Goal: Navigation & Orientation: Find specific page/section

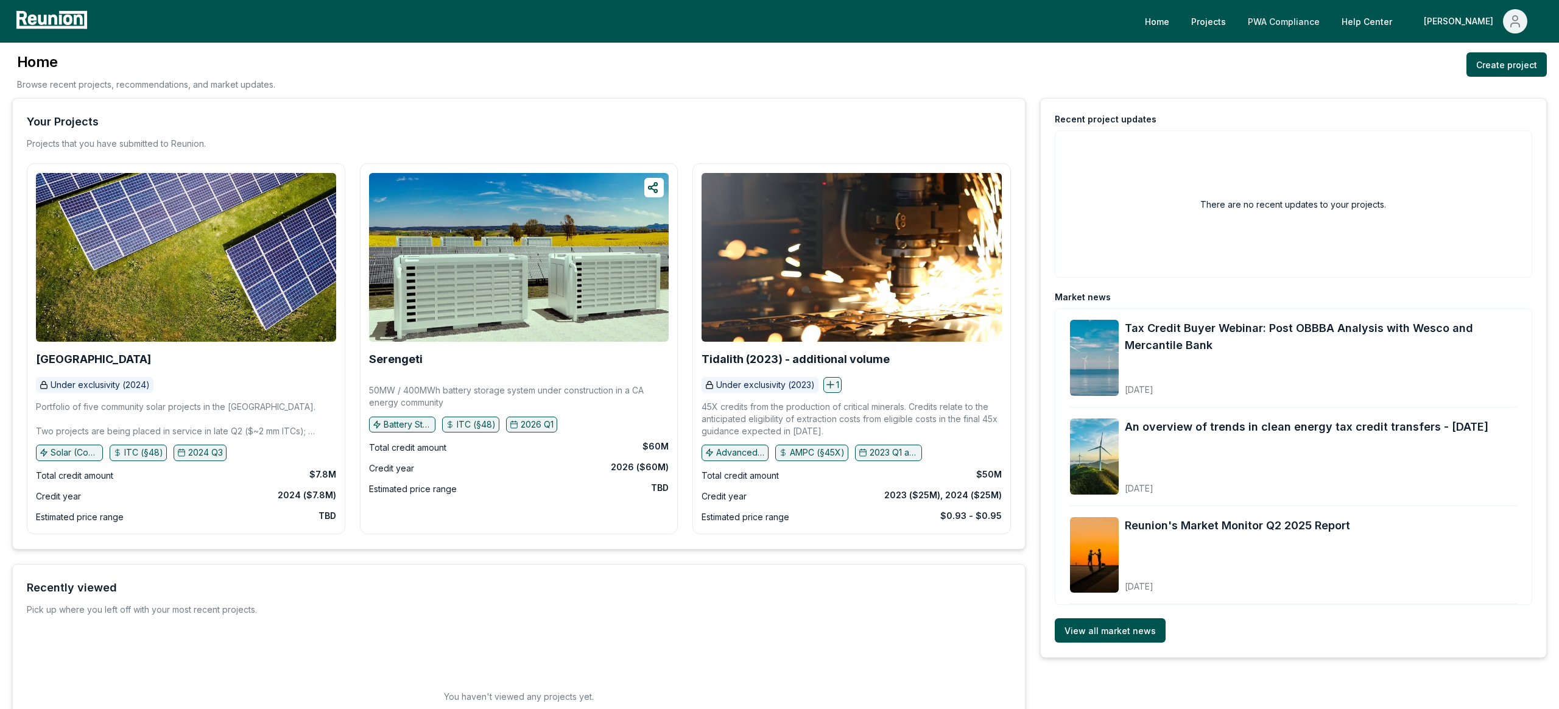
click at [1325, 16] on link "PWA Compliance" at bounding box center [1283, 21] width 91 height 24
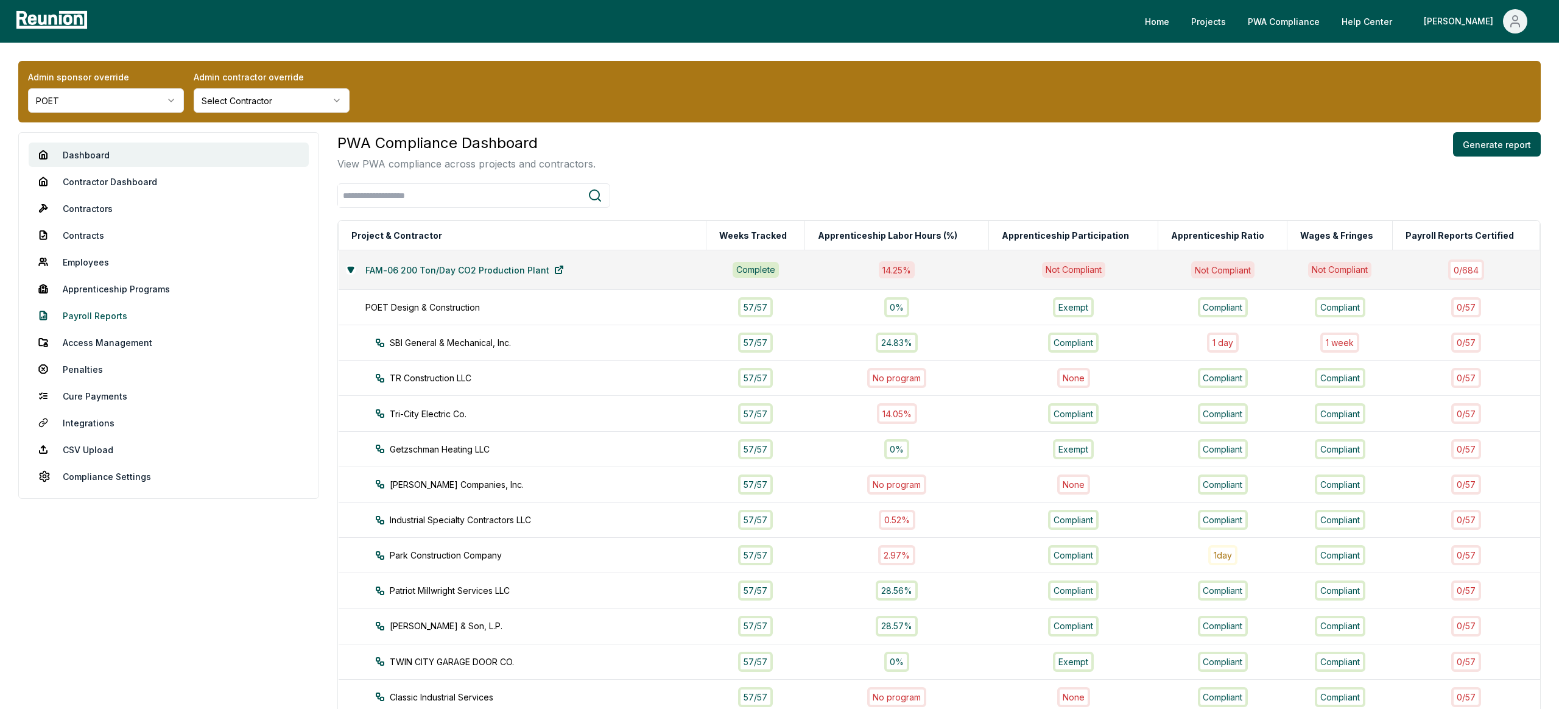
click at [105, 318] on link "Payroll Reports" at bounding box center [169, 315] width 280 height 24
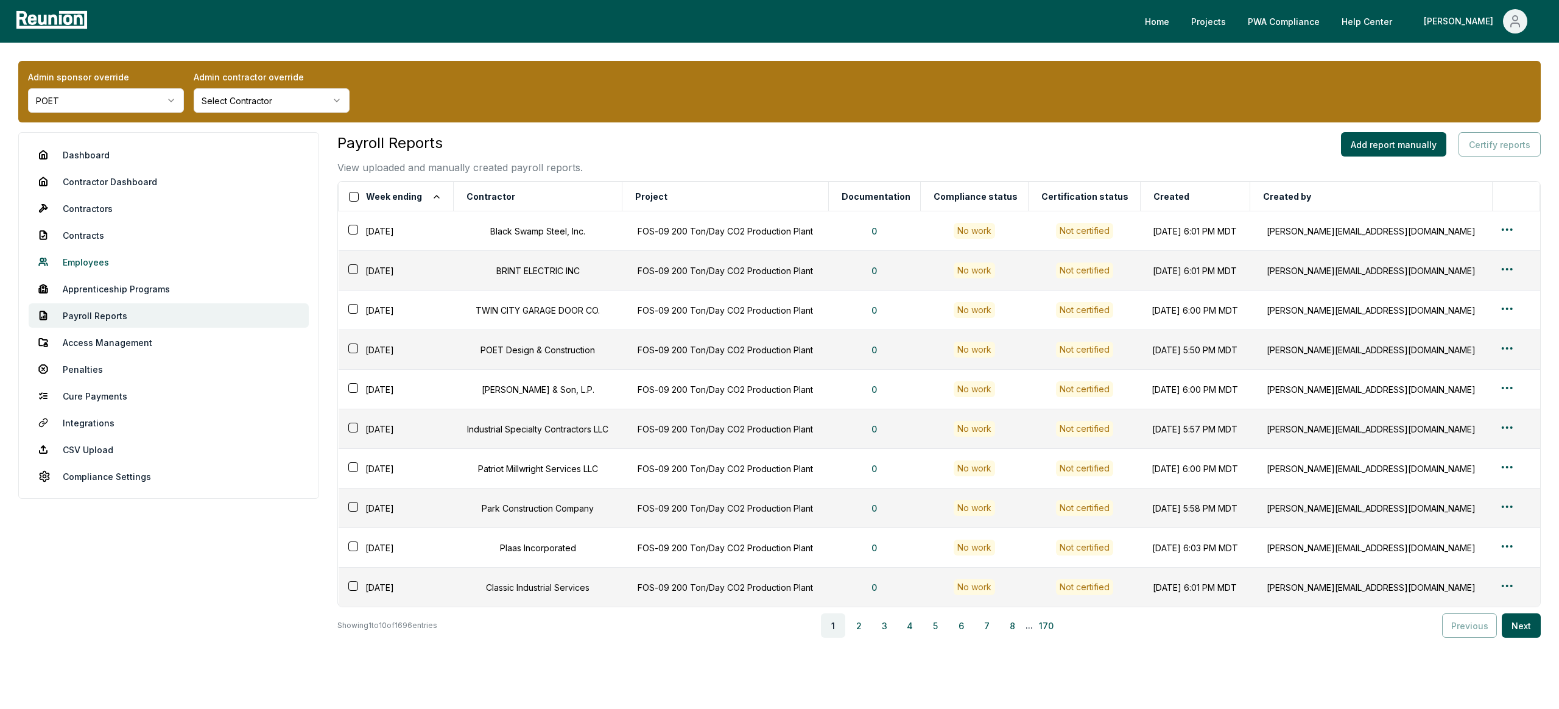
click at [100, 261] on link "Employees" at bounding box center [169, 262] width 280 height 24
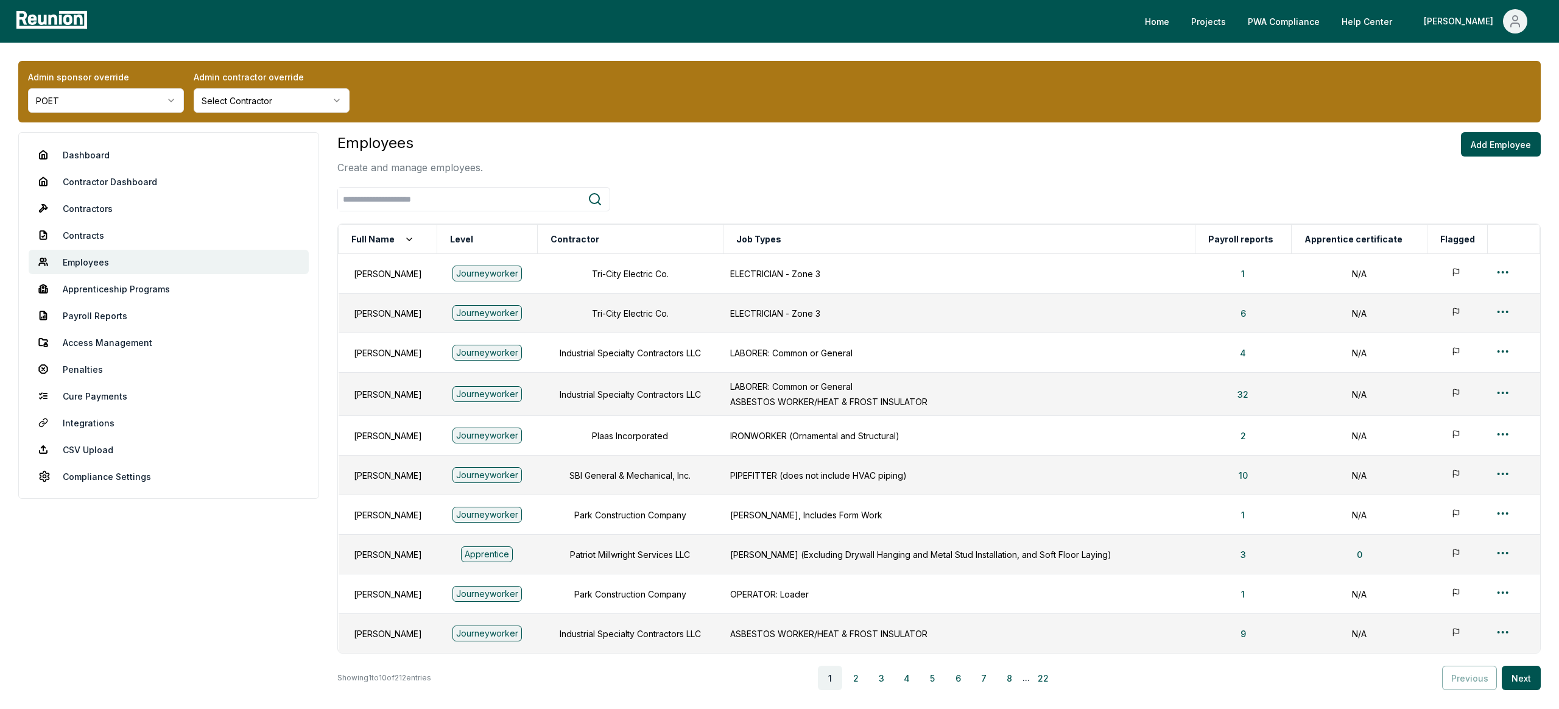
click at [750, 160] on div "Employees Create and manage employees. Add Employee" at bounding box center [938, 153] width 1203 height 43
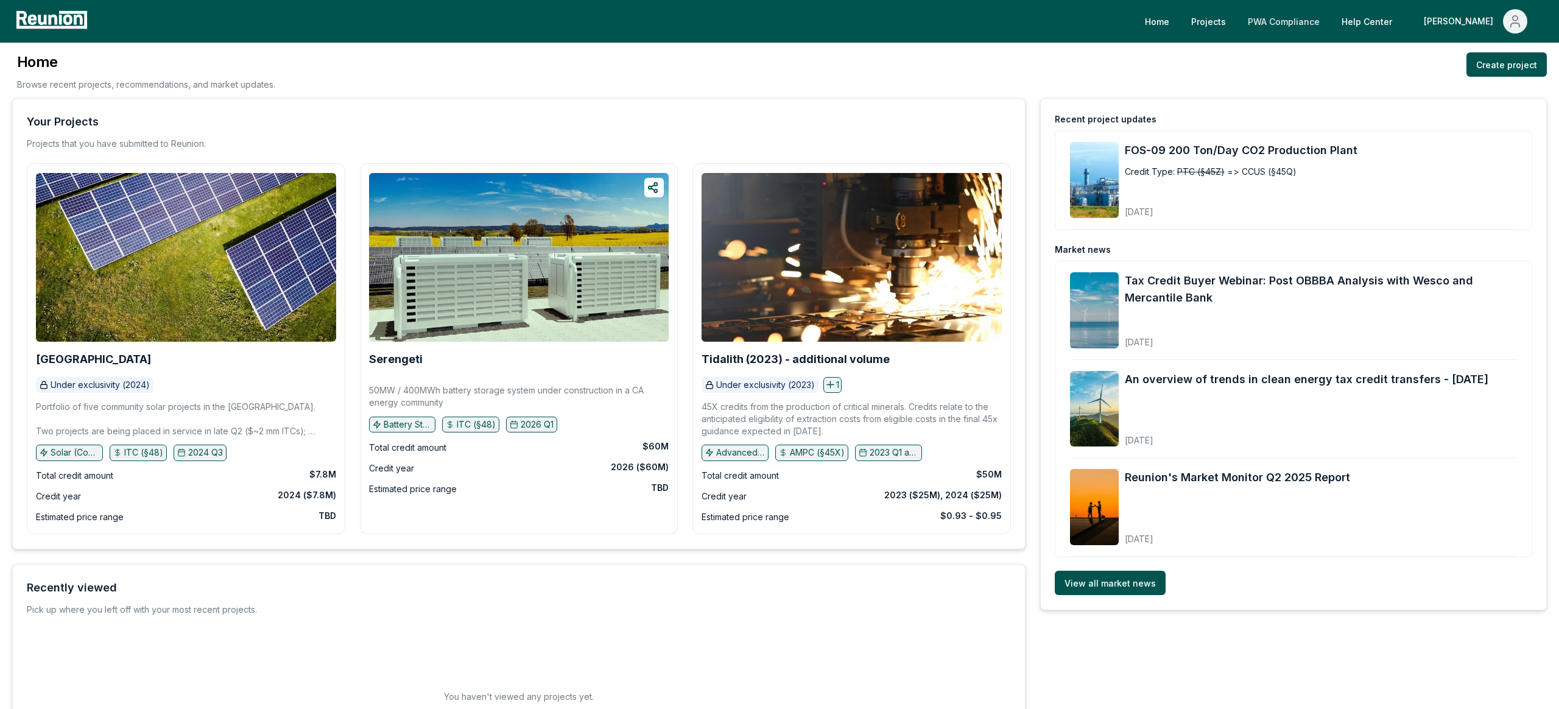
click at [1329, 18] on link "PWA Compliance" at bounding box center [1283, 21] width 91 height 24
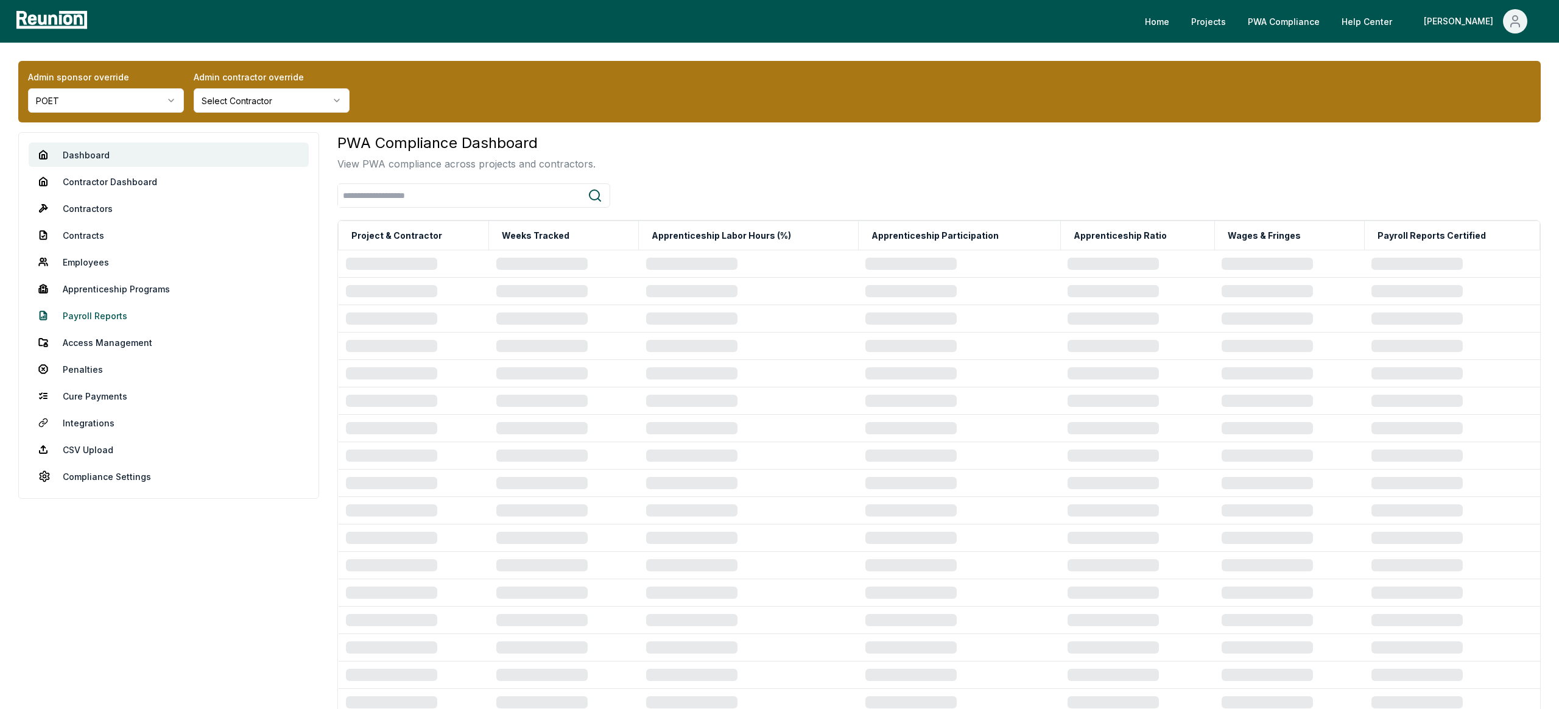
click at [73, 314] on link "Payroll Reports" at bounding box center [169, 315] width 280 height 24
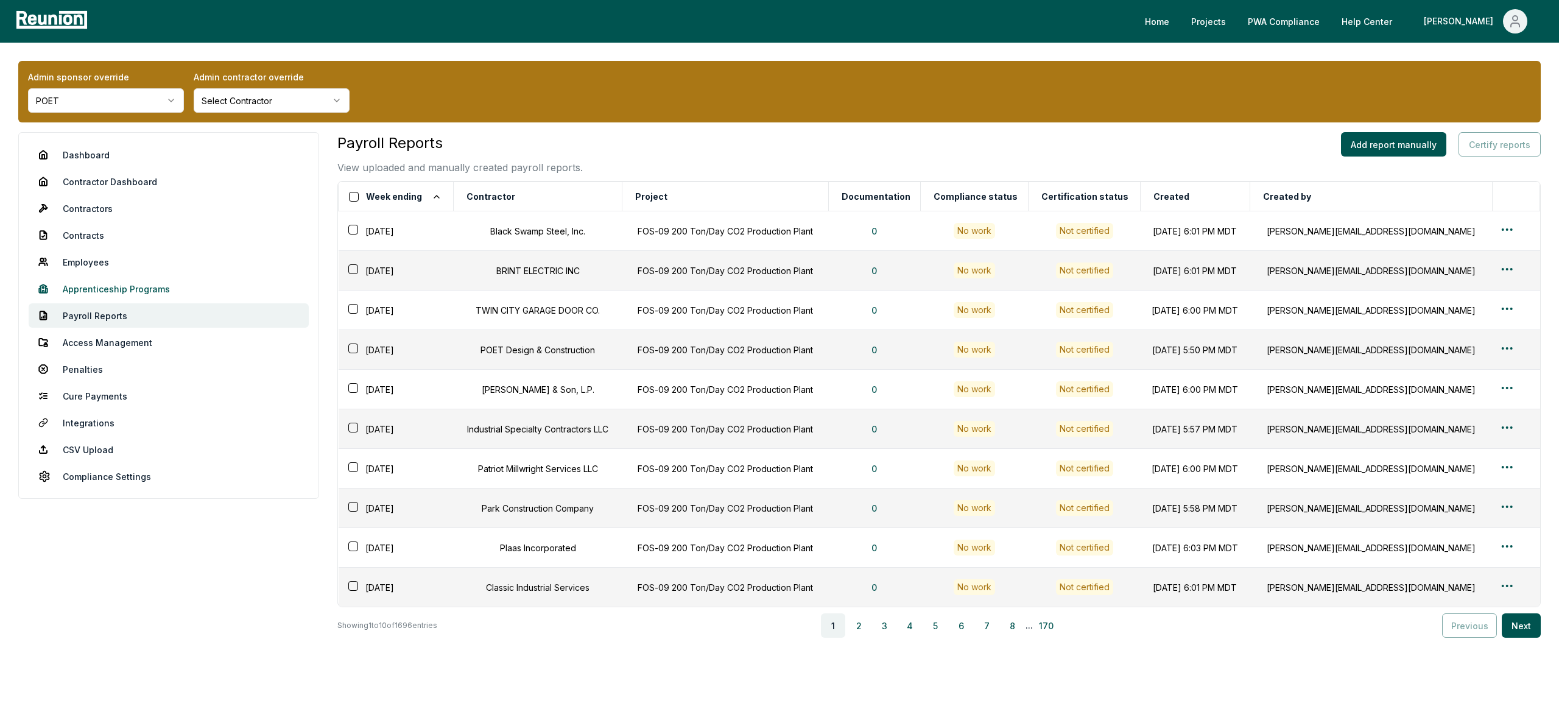
click at [133, 279] on link "Apprenticeship Programs" at bounding box center [169, 288] width 280 height 24
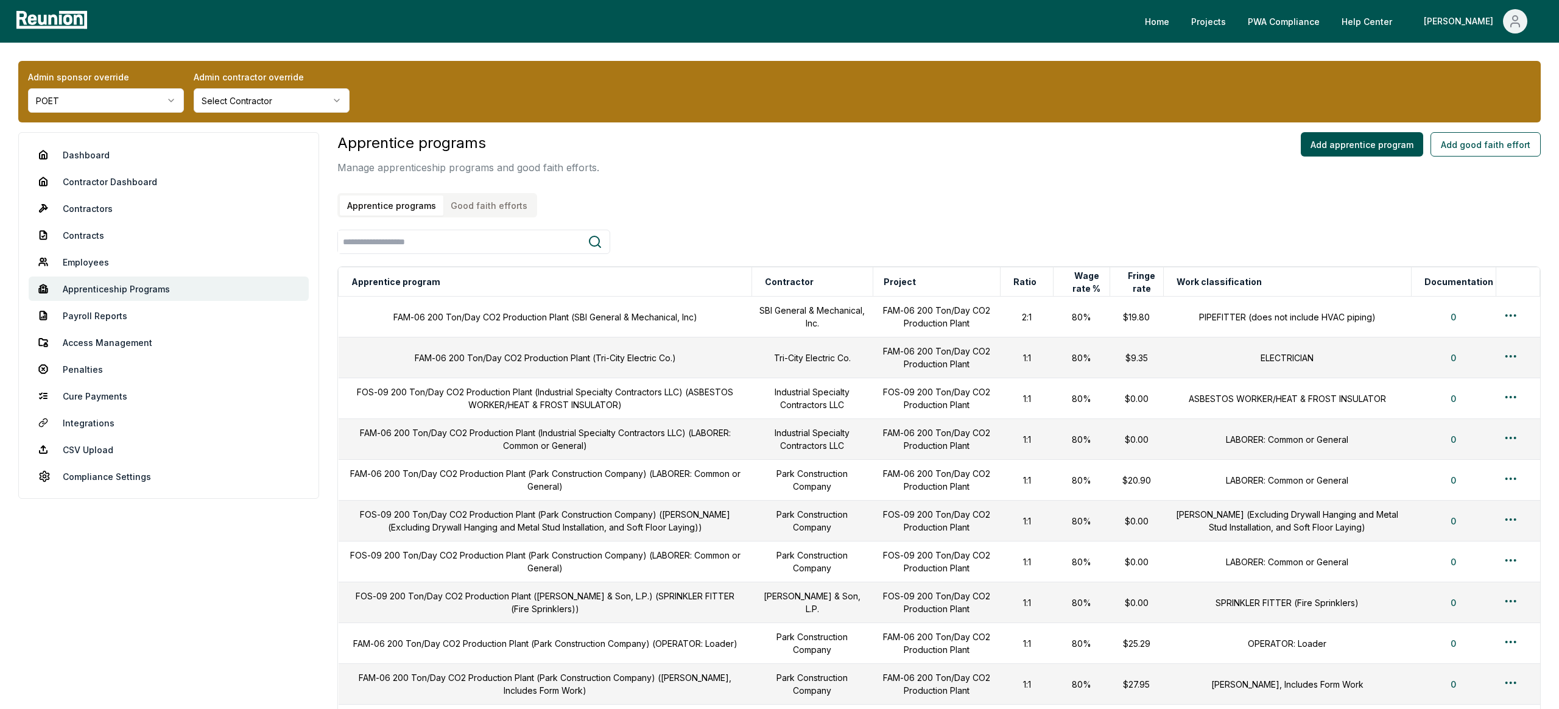
click at [89, 140] on nav "Dashboard Contractor Dashboard Contractors Contracts Employees [DEMOGRAPHIC_DAT…" at bounding box center [168, 315] width 301 height 367
click at [88, 151] on link "Dashboard" at bounding box center [169, 155] width 280 height 24
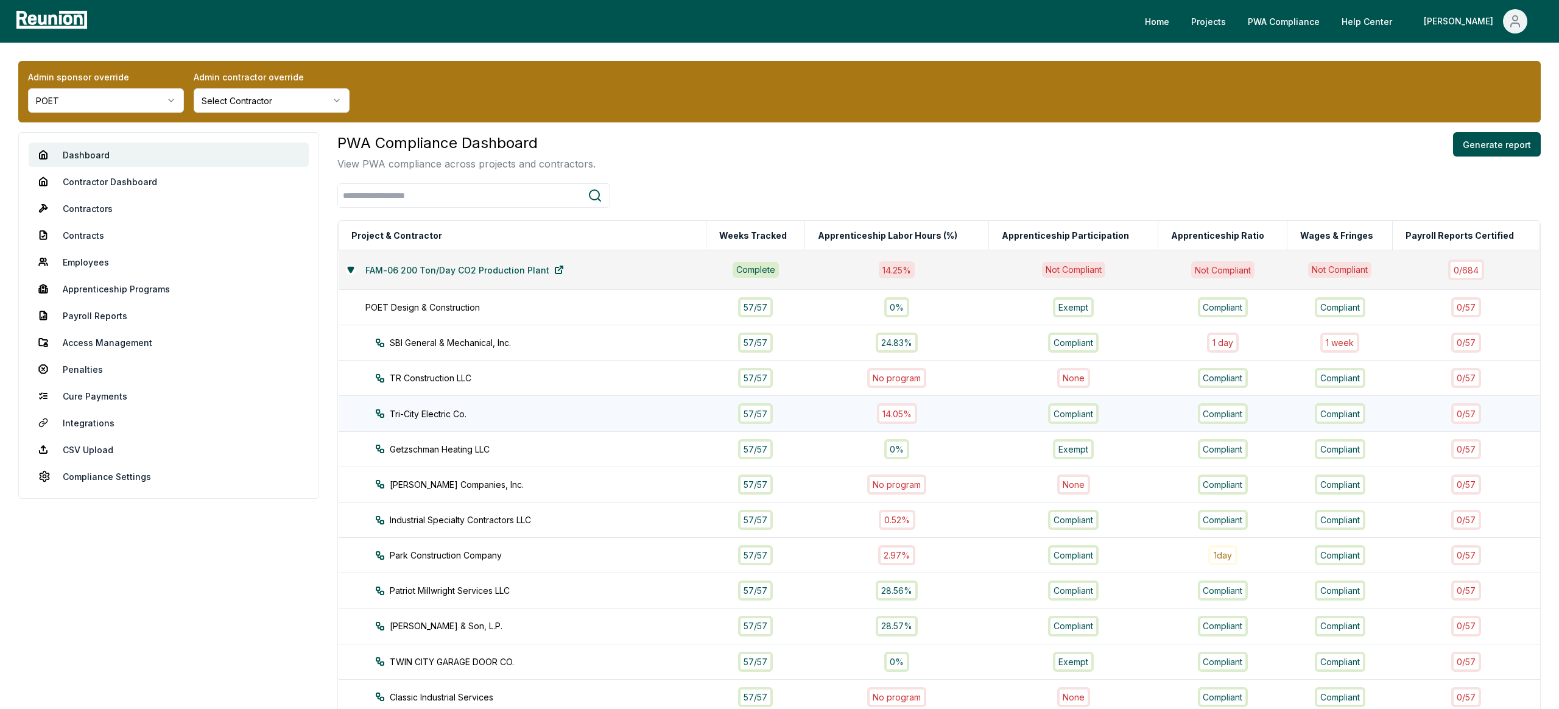
scroll to position [560, 0]
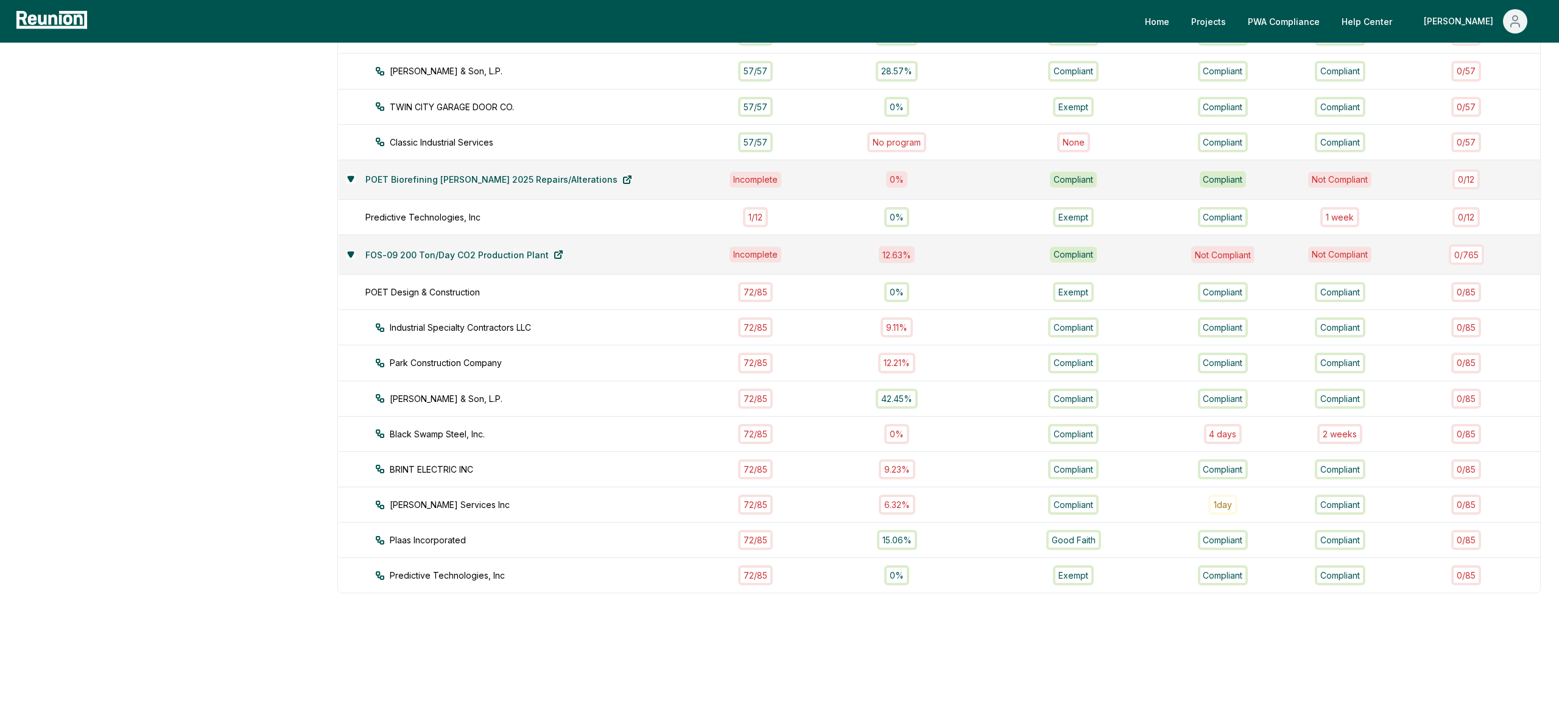
click at [227, 447] on aside "Dashboard Contractor Dashboard Contractors Contracts Employees [DEMOGRAPHIC_DAT…" at bounding box center [168, 133] width 301 height 1113
